Goal: Task Accomplishment & Management: Manage account settings

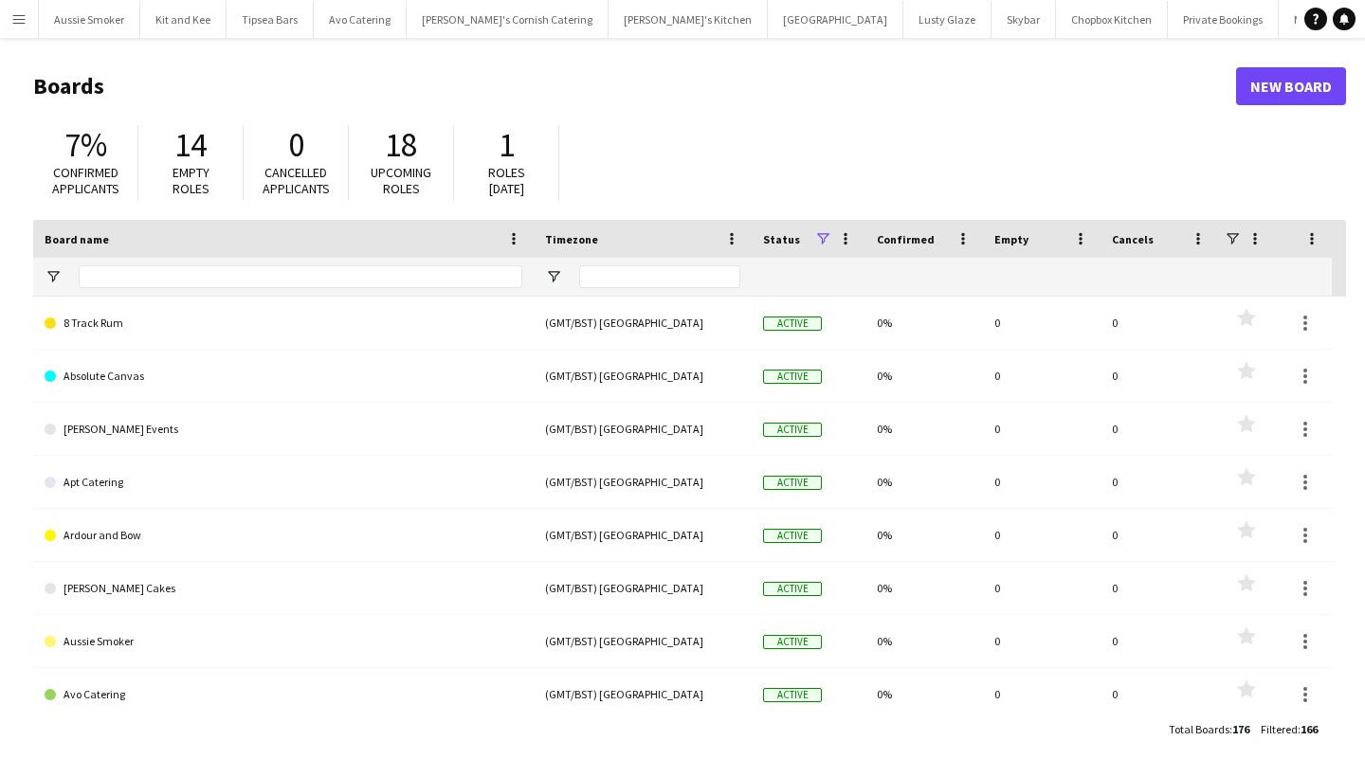
click at [12, 19] on app-icon "Menu" at bounding box center [18, 18] width 15 height 15
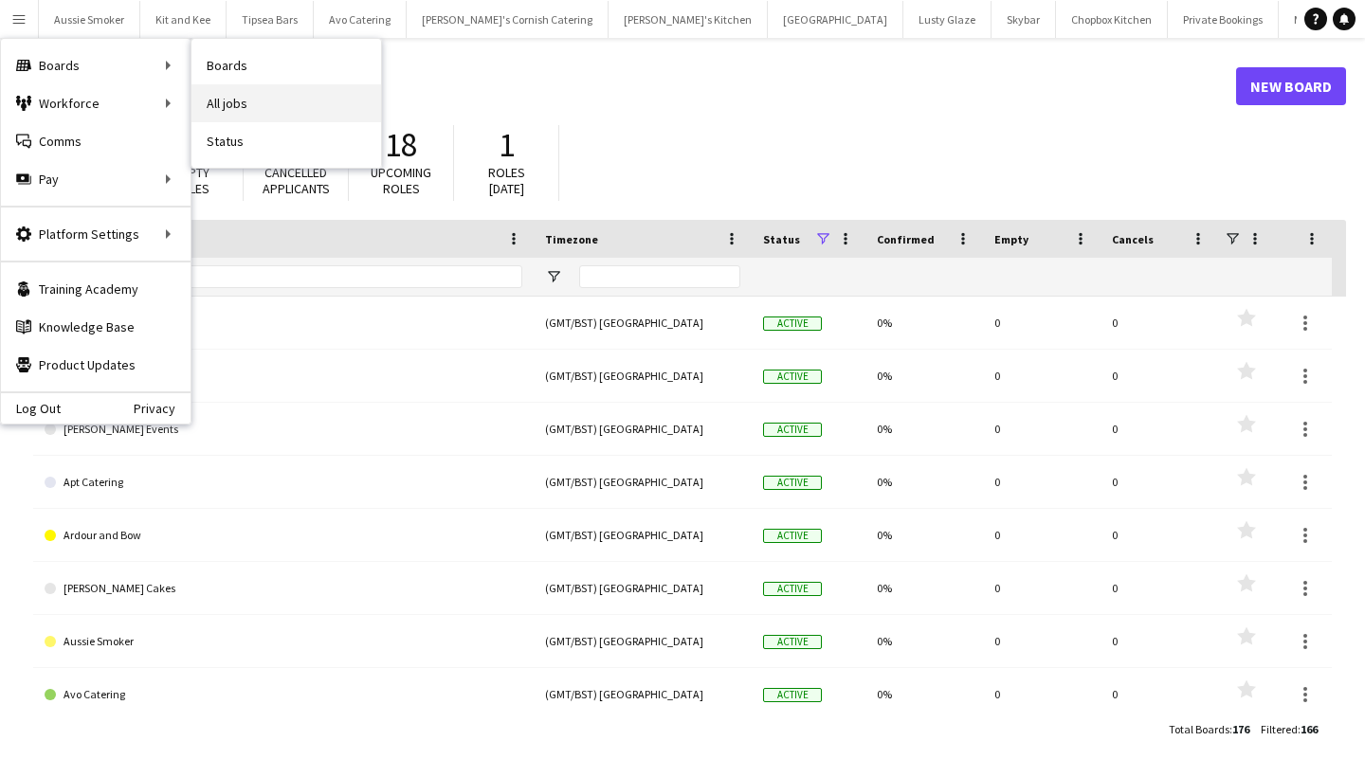
click at [256, 98] on link "All jobs" at bounding box center [286, 103] width 190 height 38
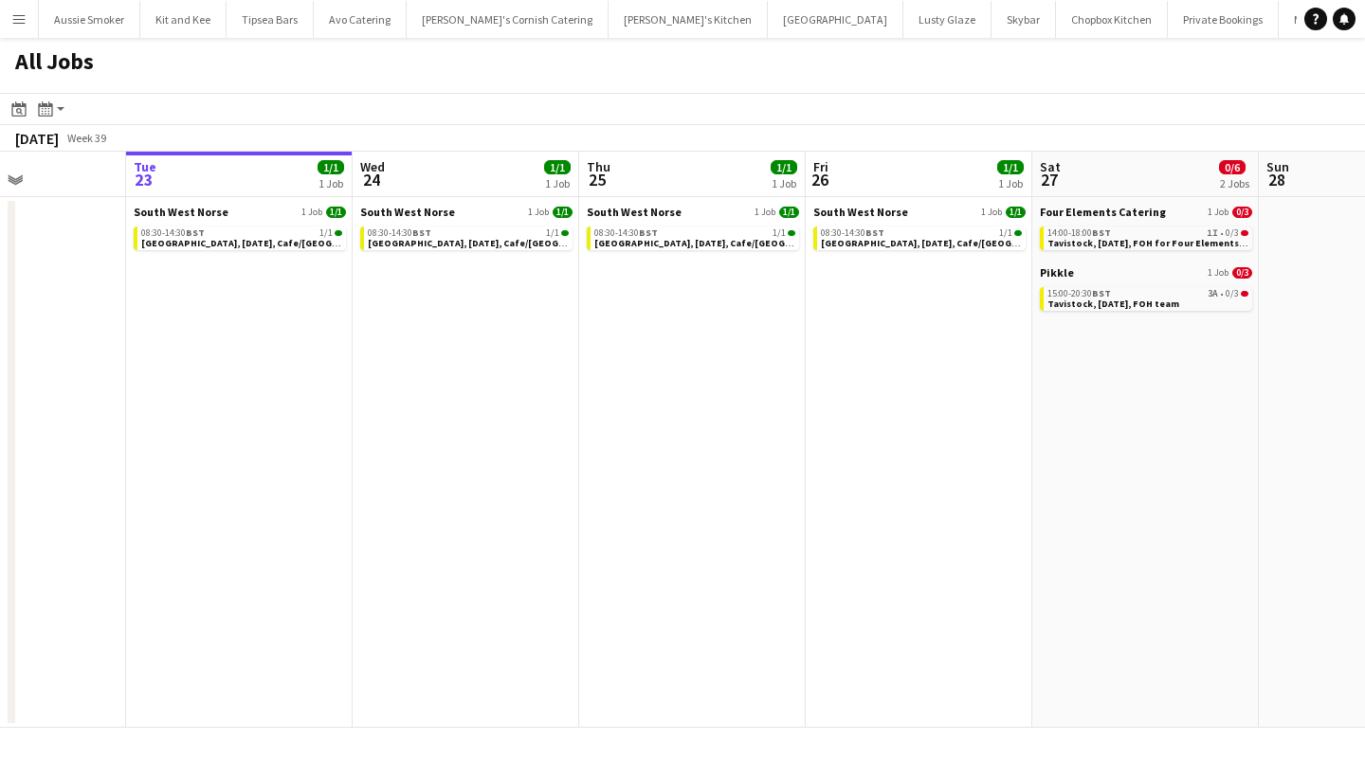
scroll to position [0, 559]
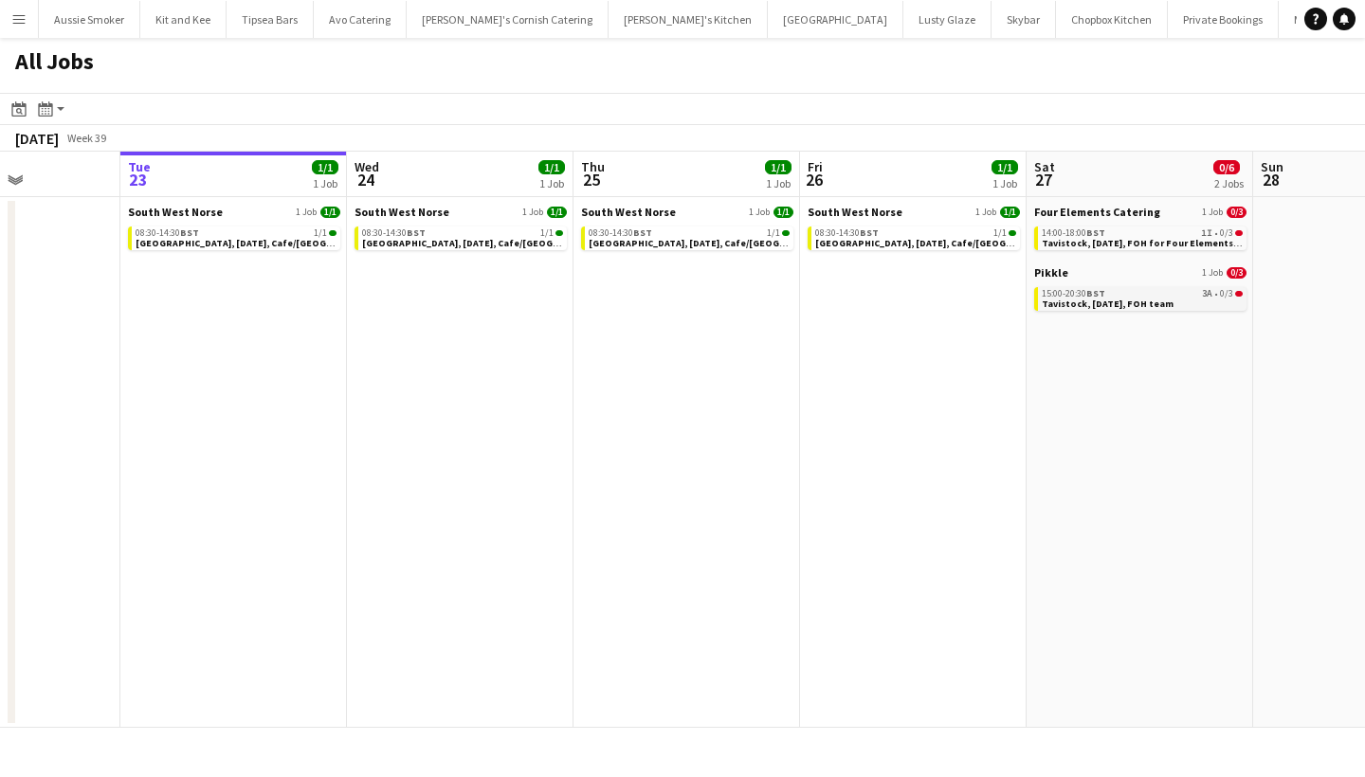
click at [1067, 294] on span "15:00-20:30 BST" at bounding box center [1074, 293] width 64 height 9
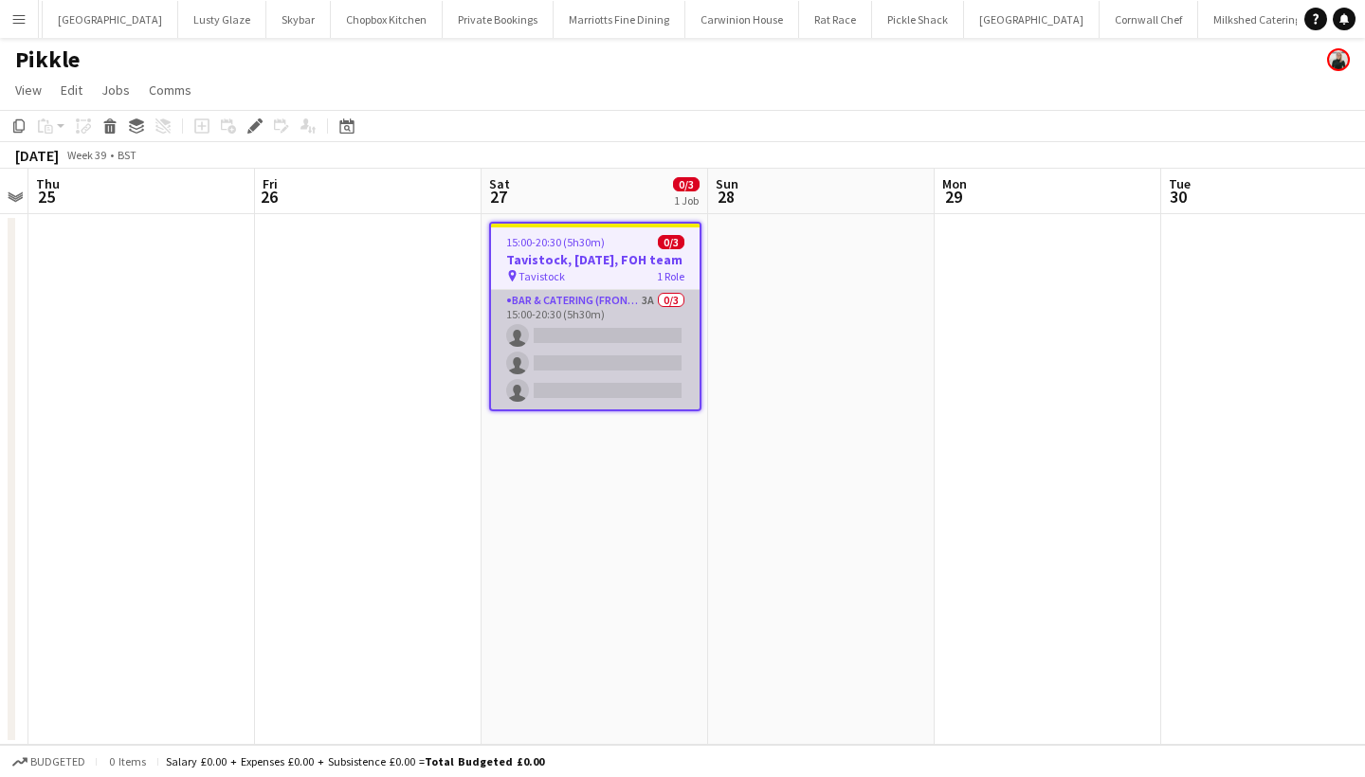
click at [608, 359] on app-card-role "Bar & Catering (Front of House) 3A 0/3 15:00-20:30 (5h30m) single-neutral-actio…" at bounding box center [595, 349] width 209 height 119
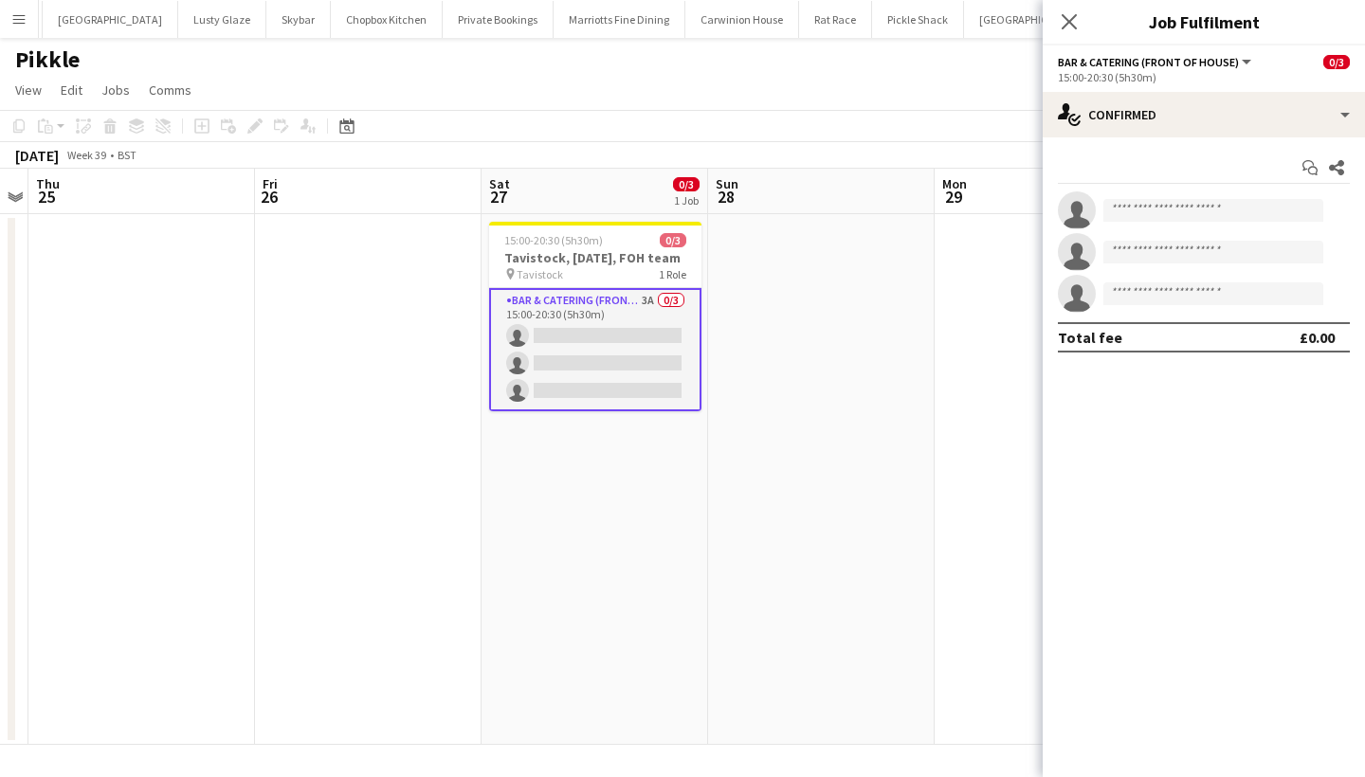
click at [1213, 138] on div "Start chat Share single-neutral-actions single-neutral-actions single-neutral-a…" at bounding box center [1204, 252] width 322 height 230
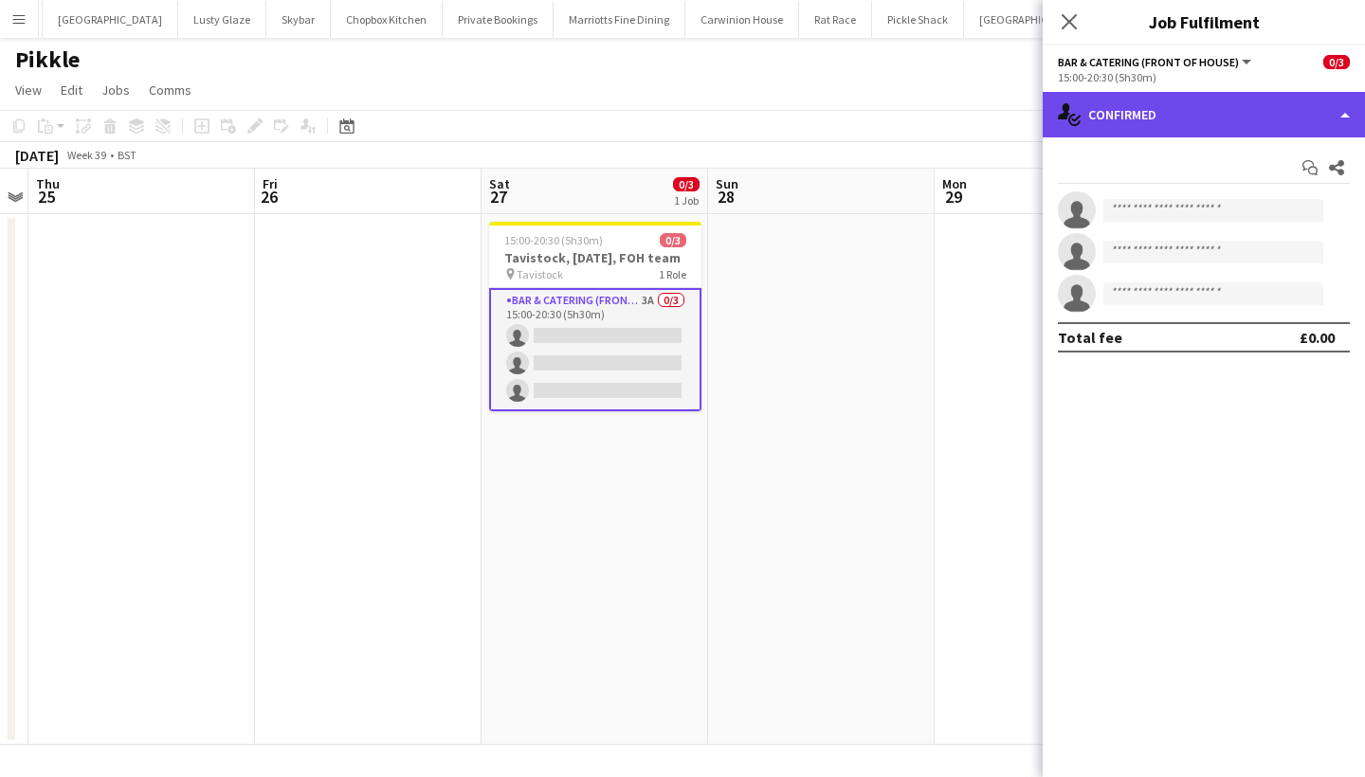
click at [1185, 113] on div "single-neutral-actions-check-2 Confirmed" at bounding box center [1204, 114] width 322 height 45
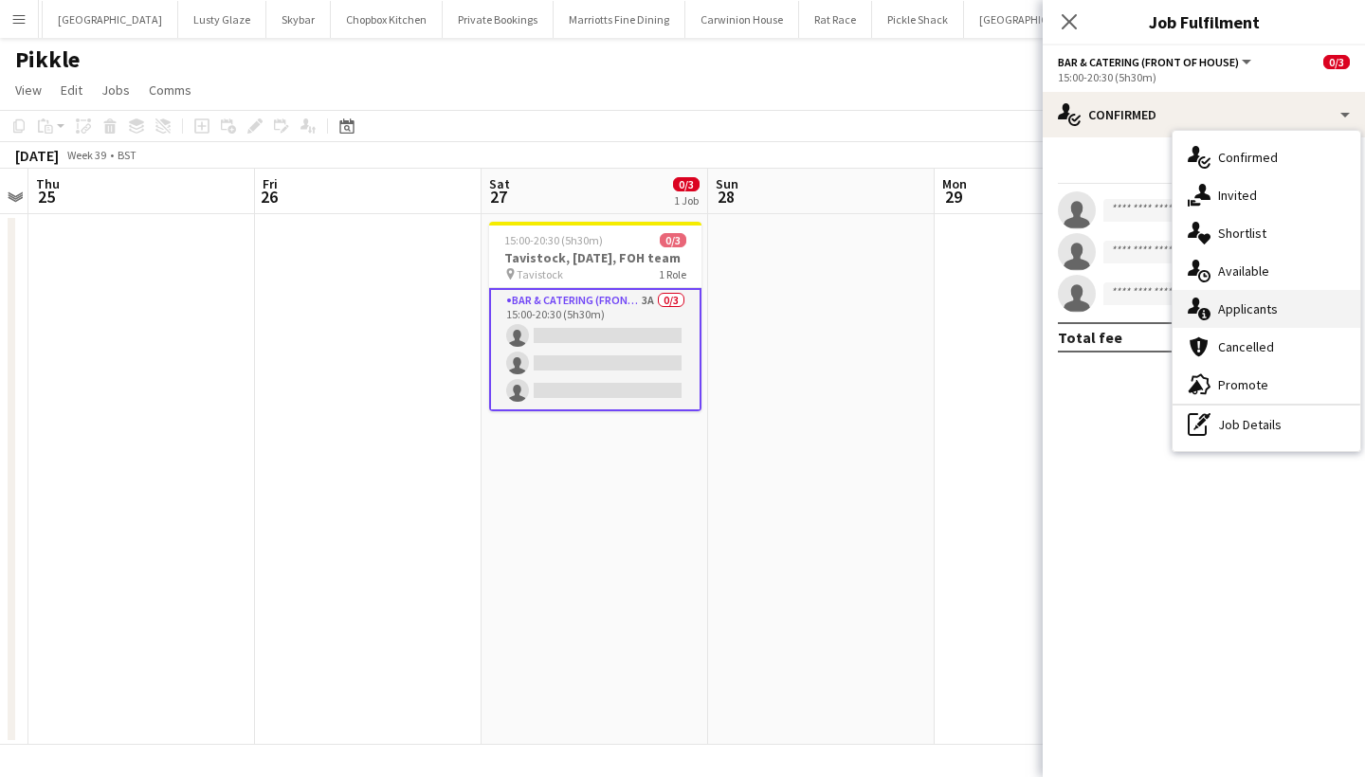
click at [1242, 322] on div "single-neutral-actions-information Applicants" at bounding box center [1267, 309] width 188 height 38
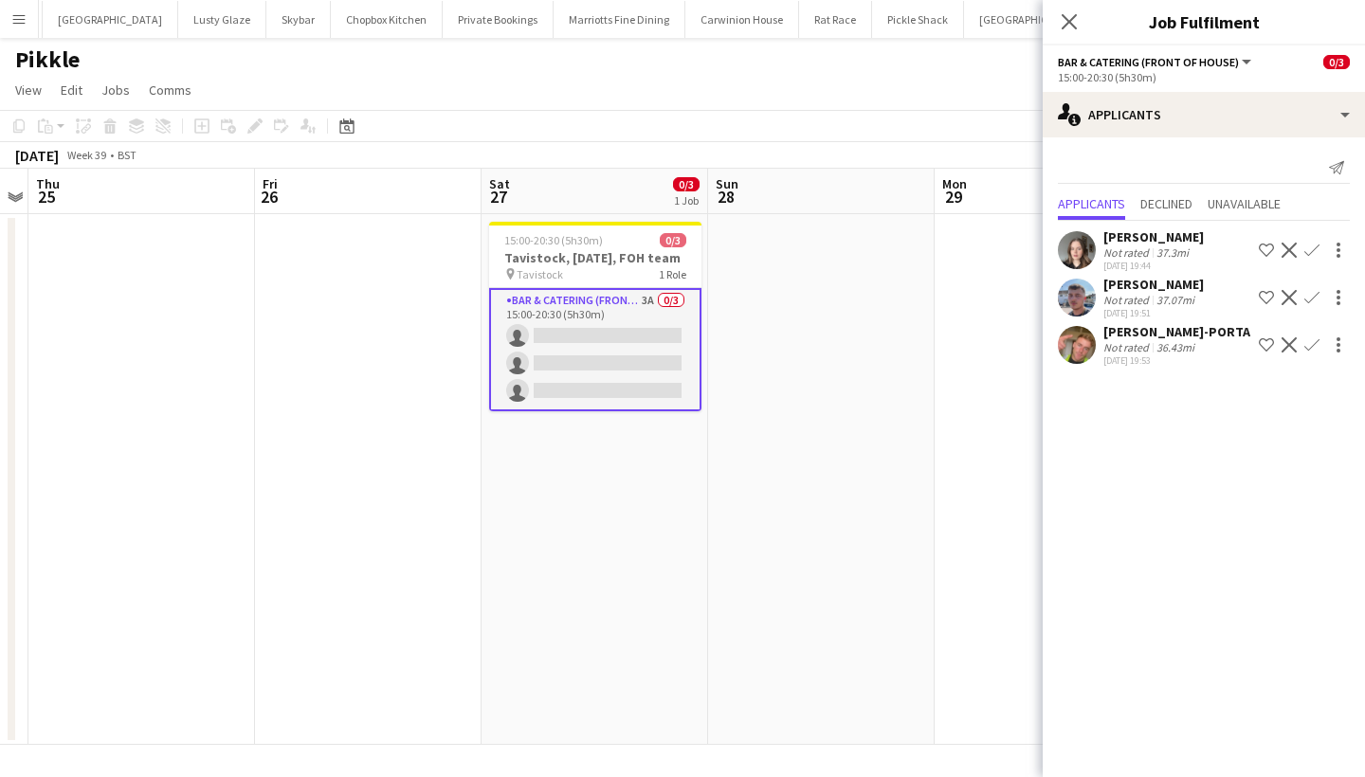
click at [1314, 245] on app-icon "Confirm" at bounding box center [1311, 250] width 15 height 15
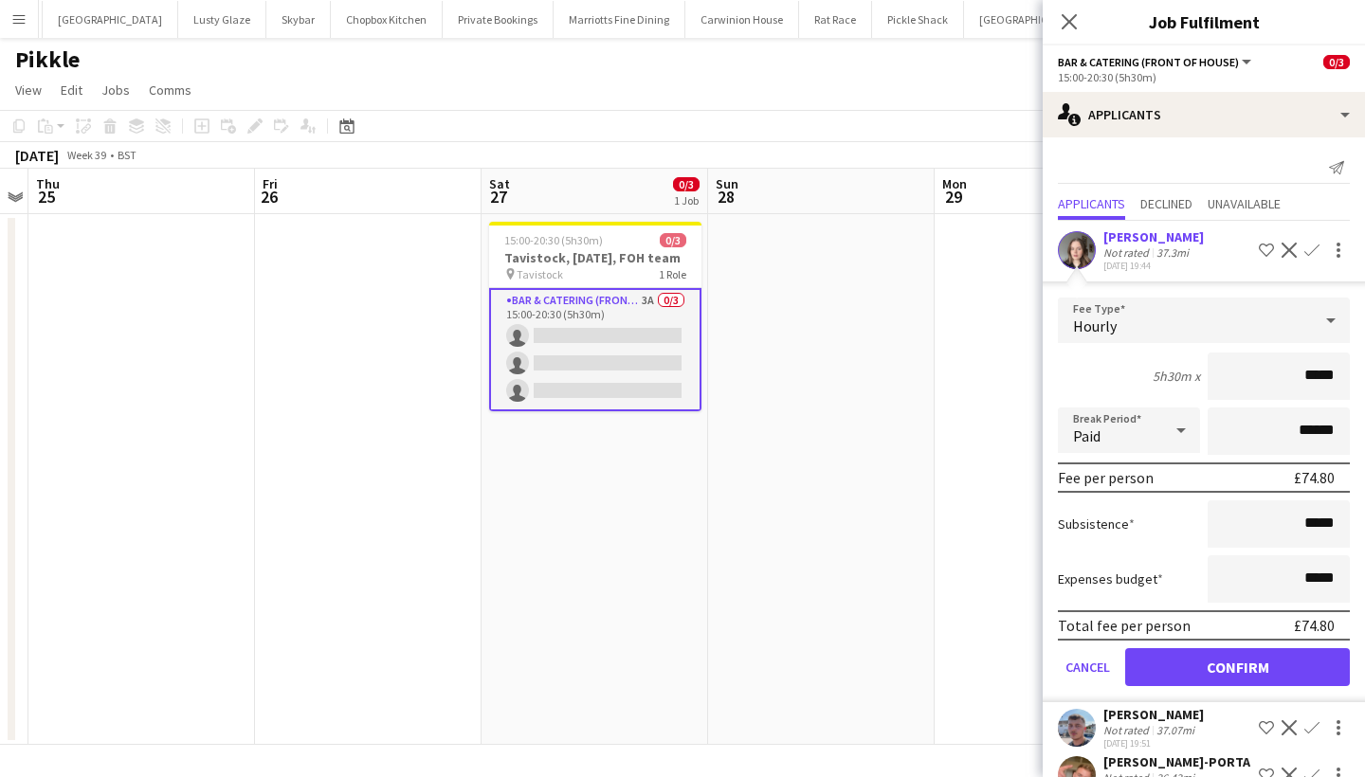
type input "******"
click at [1246, 658] on button "Confirm" at bounding box center [1237, 667] width 225 height 38
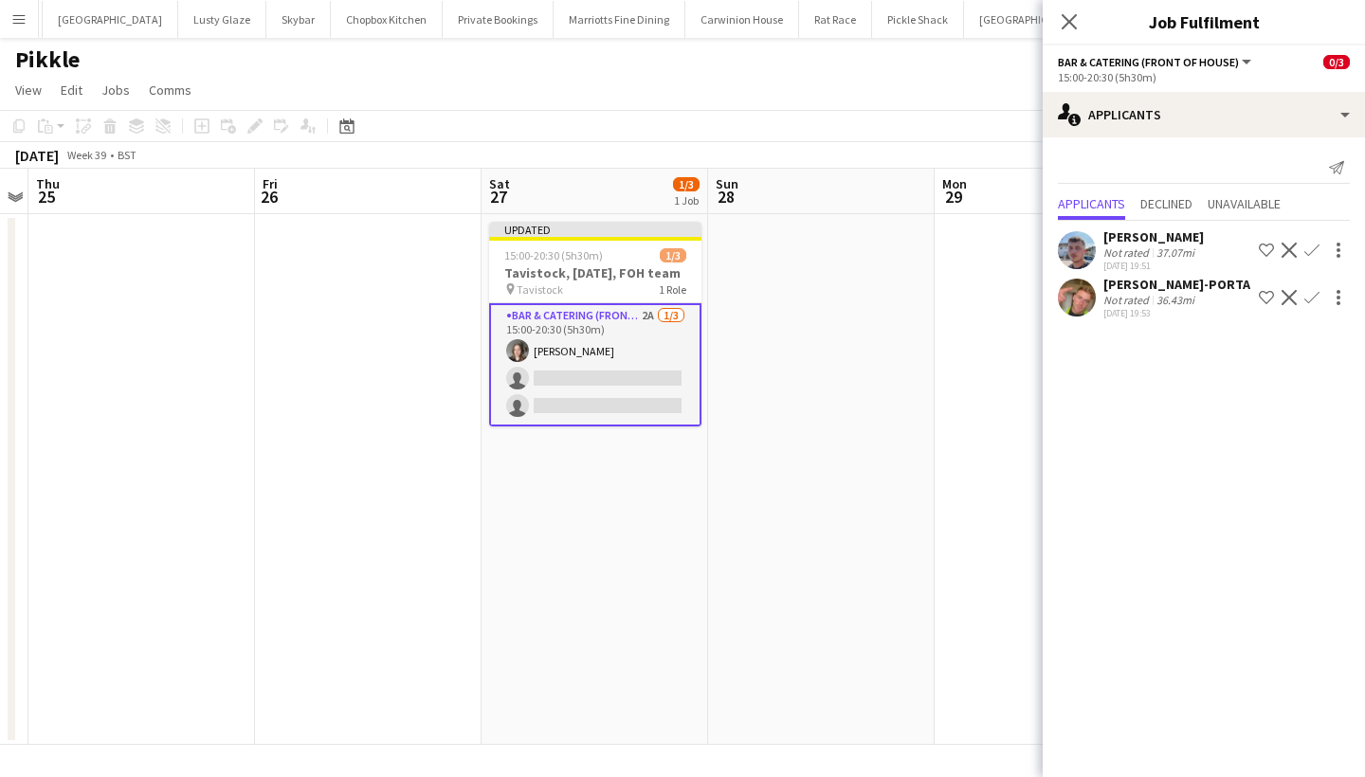
click at [1313, 247] on app-icon "Confirm" at bounding box center [1311, 250] width 15 height 15
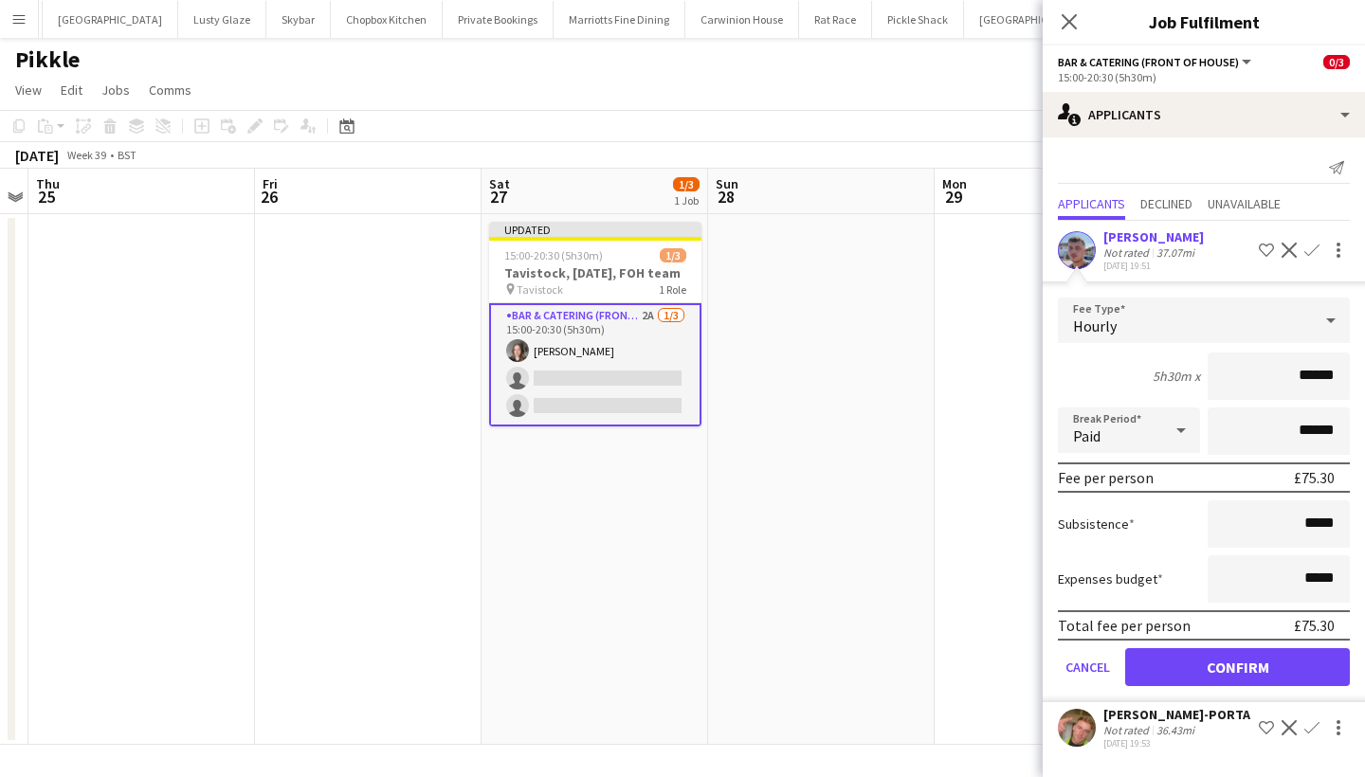
type input "******"
click at [1225, 667] on button "Confirm" at bounding box center [1237, 667] width 225 height 38
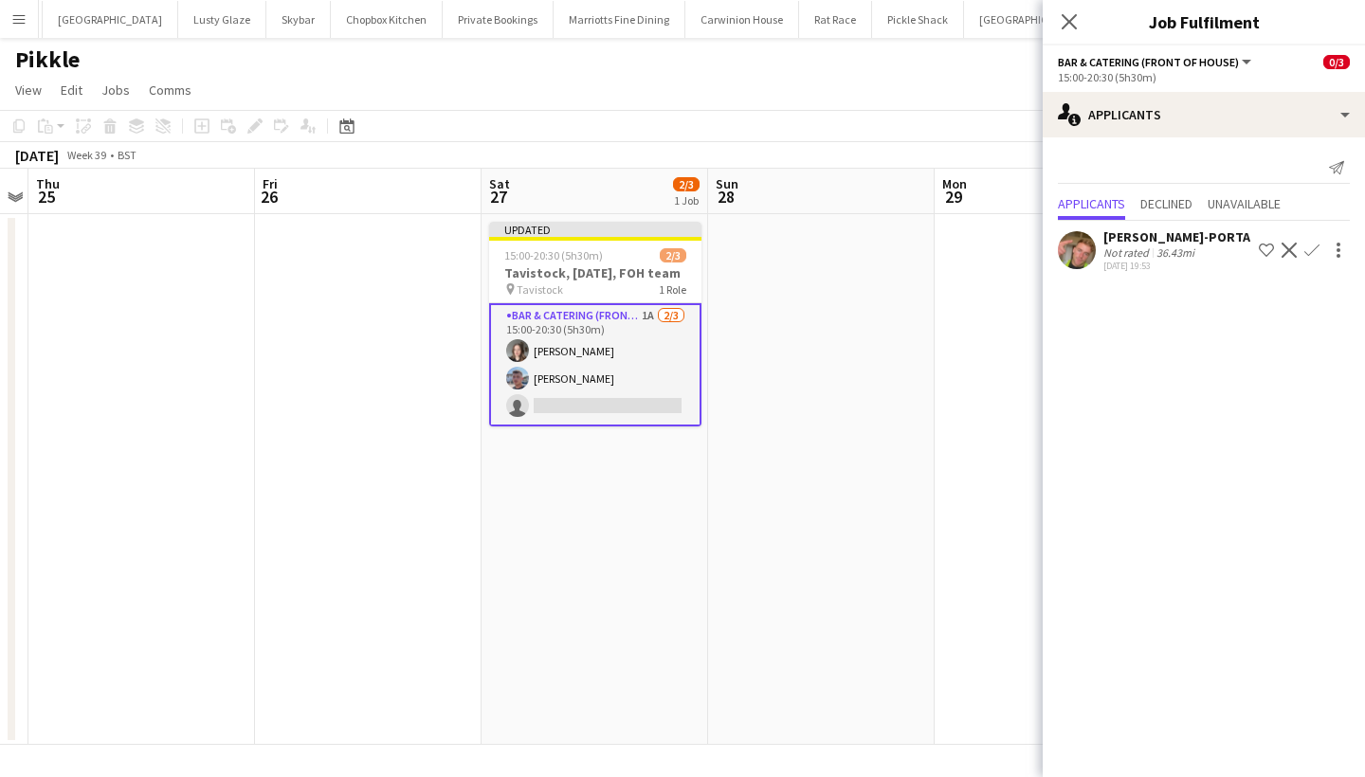
click at [1319, 246] on button "Confirm" at bounding box center [1312, 250] width 23 height 23
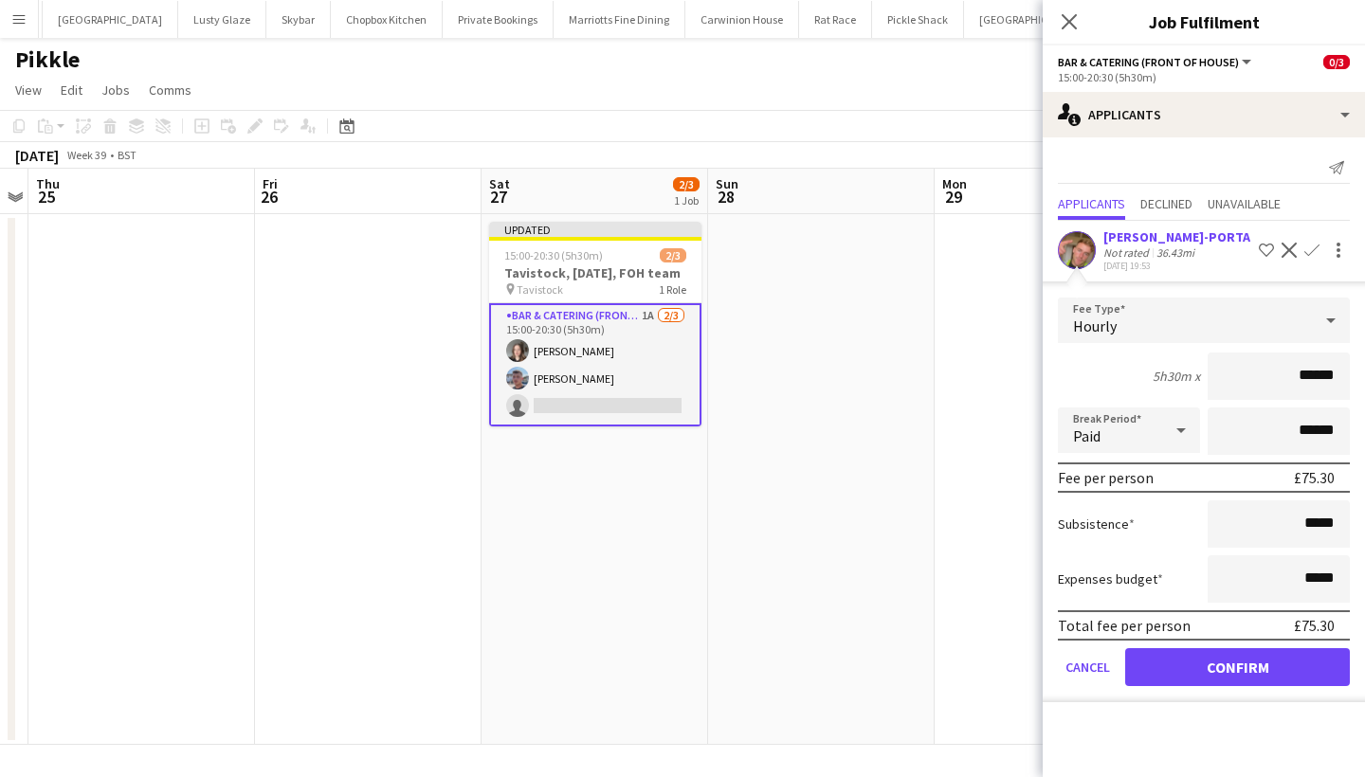
type input "******"
click at [1241, 666] on button "Confirm" at bounding box center [1237, 667] width 225 height 38
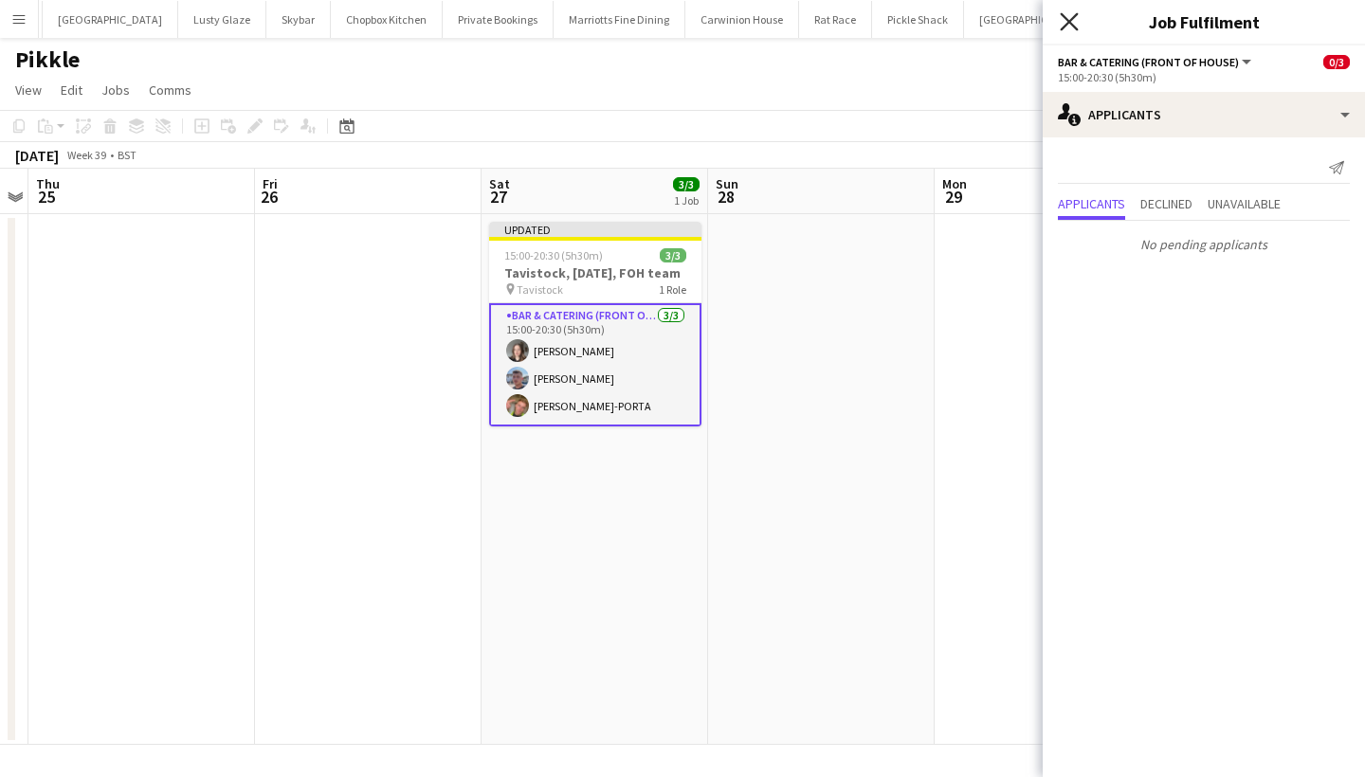
click at [1068, 24] on icon at bounding box center [1069, 21] width 18 height 18
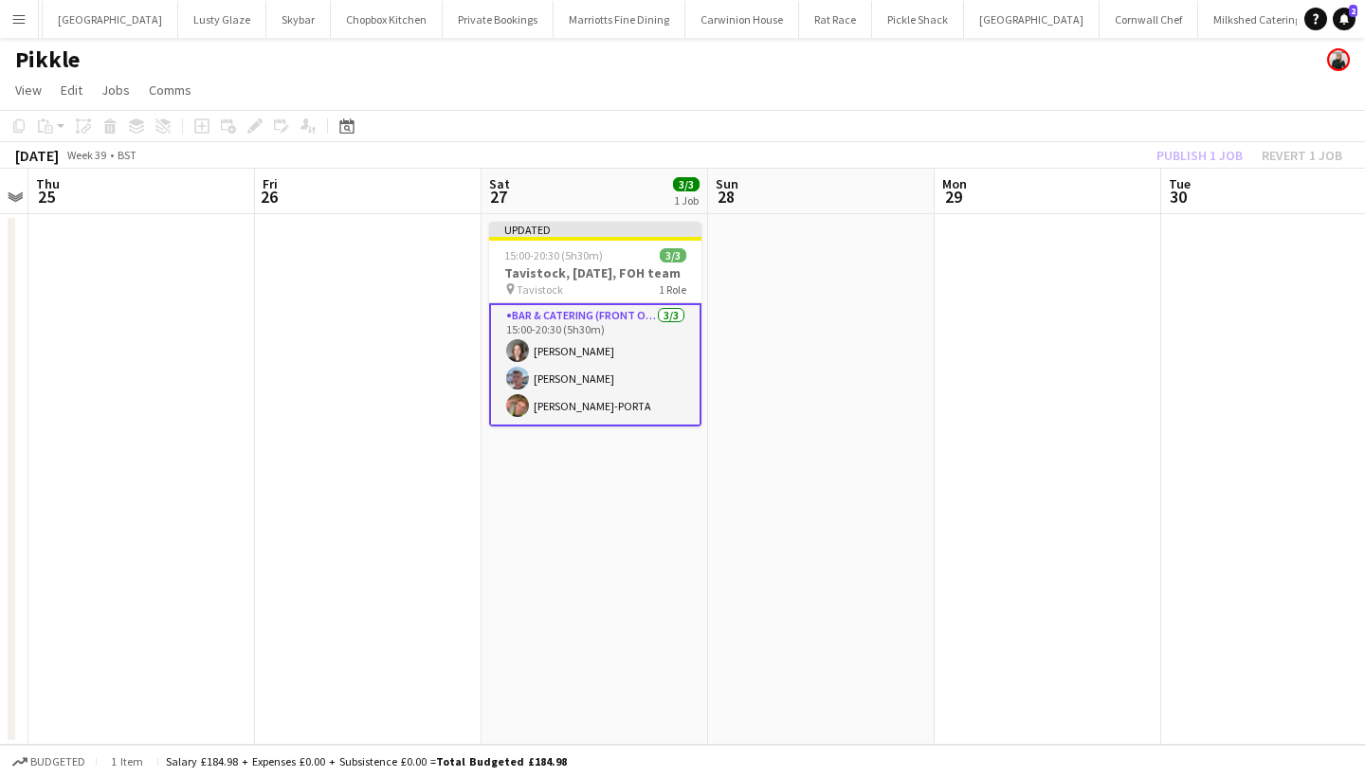
click at [1185, 157] on div "Publish 1 job Revert 1 job" at bounding box center [1249, 155] width 231 height 25
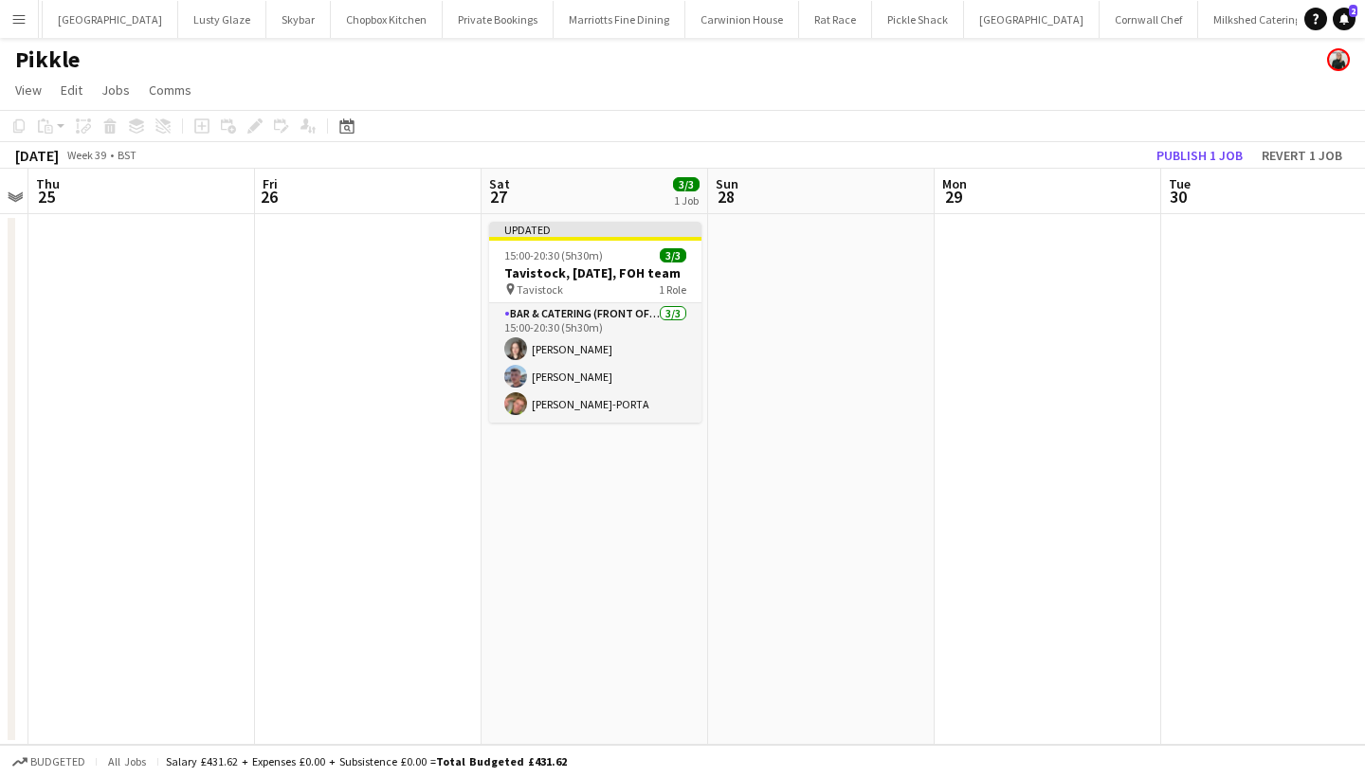
click at [1185, 157] on button "Publish 1 job" at bounding box center [1199, 155] width 101 height 25
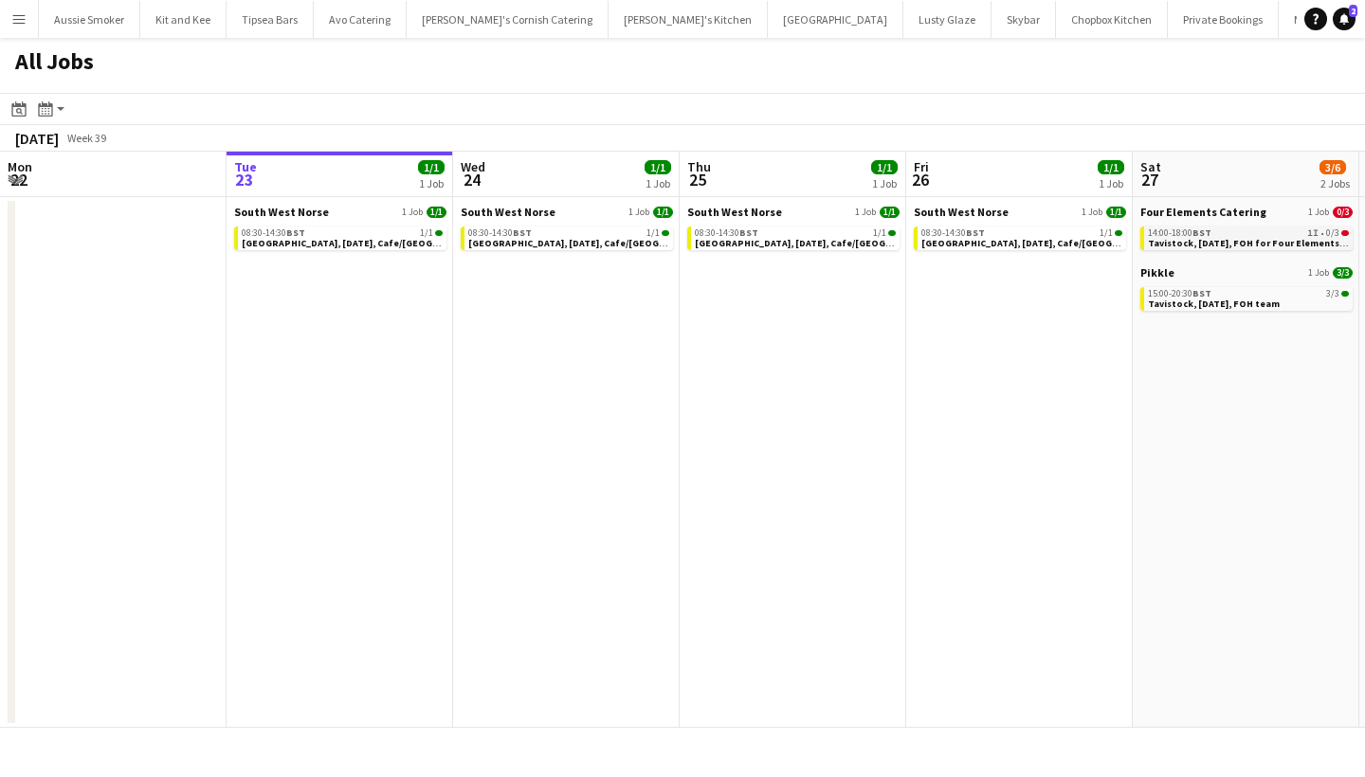
click at [1202, 241] on span "Tavistock, 27th September, FOH for Four Elements Catering" at bounding box center [1265, 243] width 234 height 12
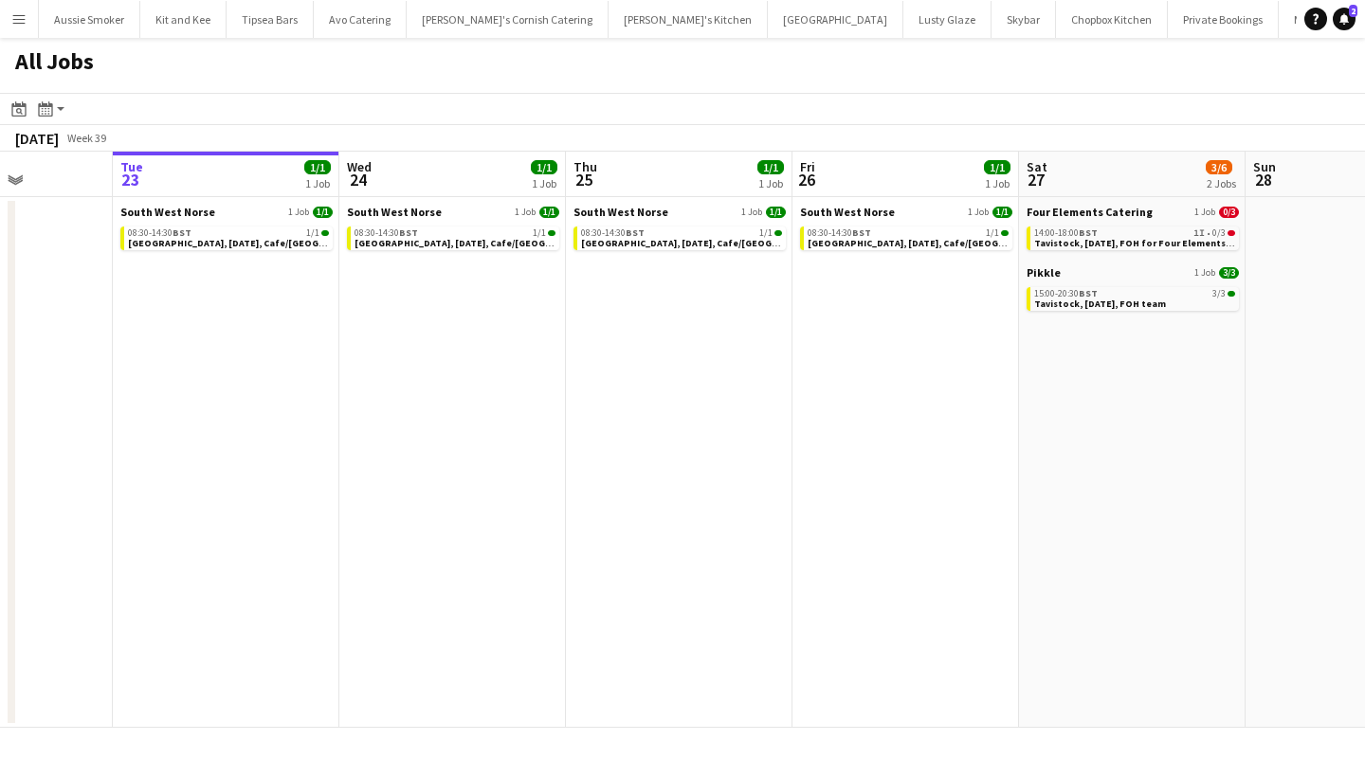
scroll to position [0, 592]
